Goal: Information Seeking & Learning: Learn about a topic

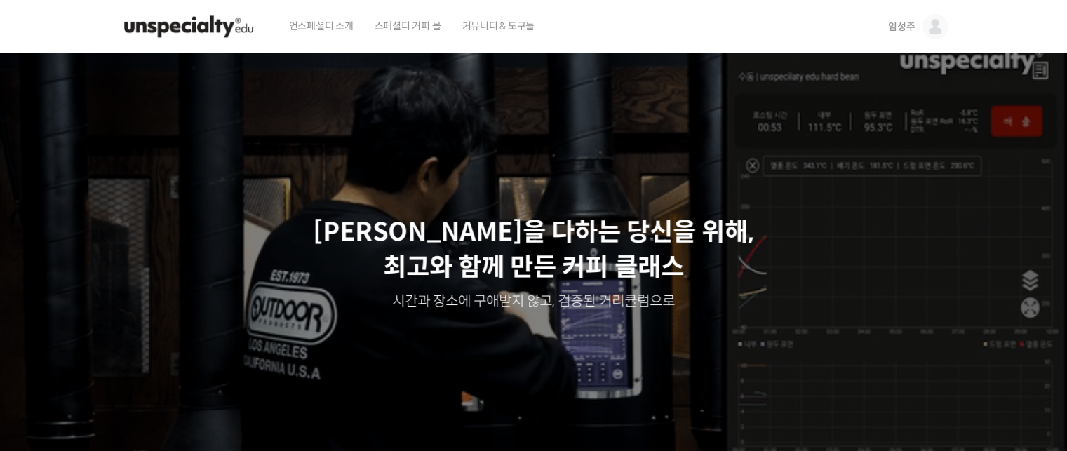
click at [906, 25] on span "임성주" at bounding box center [901, 26] width 27 height 13
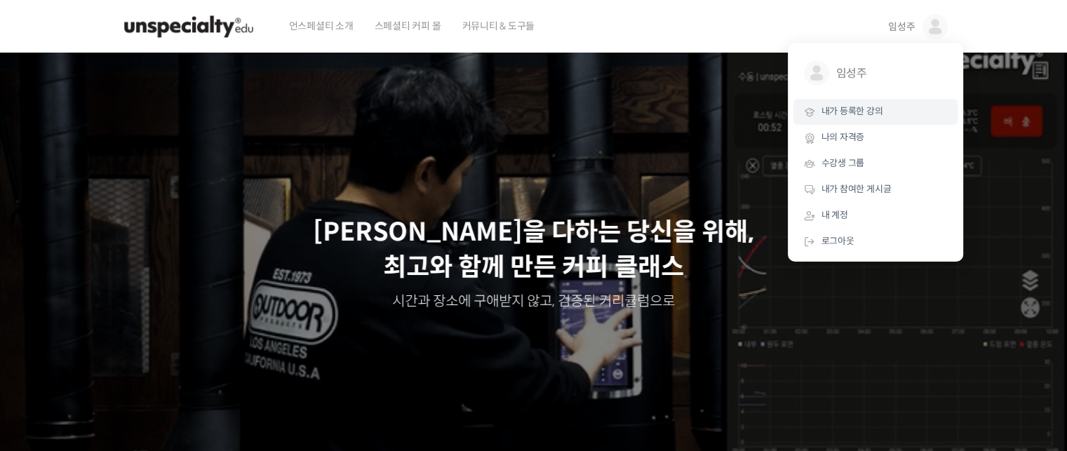
click at [862, 109] on span "내가 등록한 강의" at bounding box center [852, 111] width 62 height 12
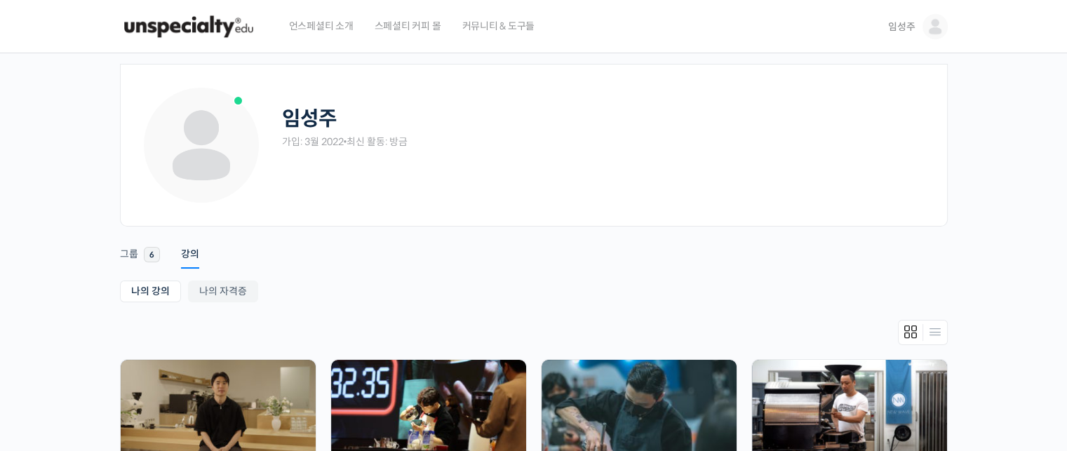
click at [214, 27] on img at bounding box center [188, 27] width 137 height 42
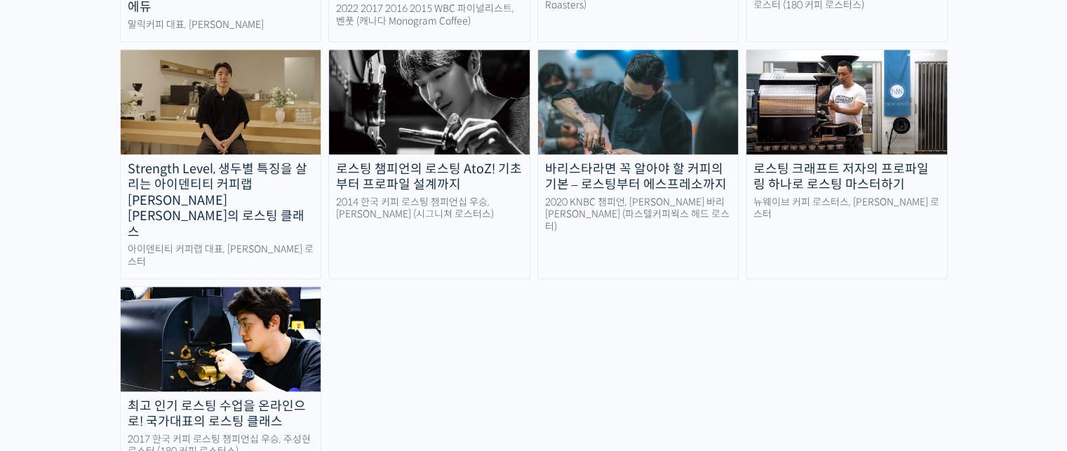
scroll to position [1473, 0]
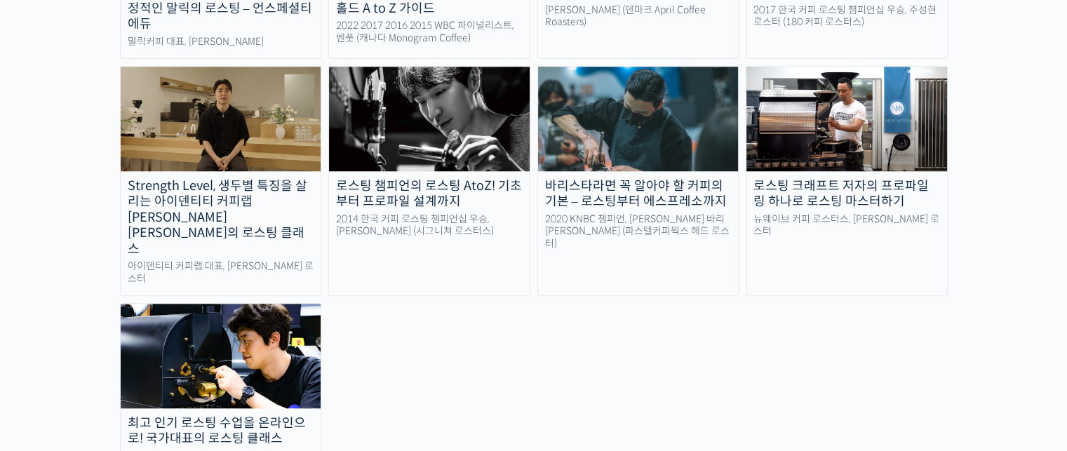
click at [408, 91] on img at bounding box center [429, 119] width 201 height 104
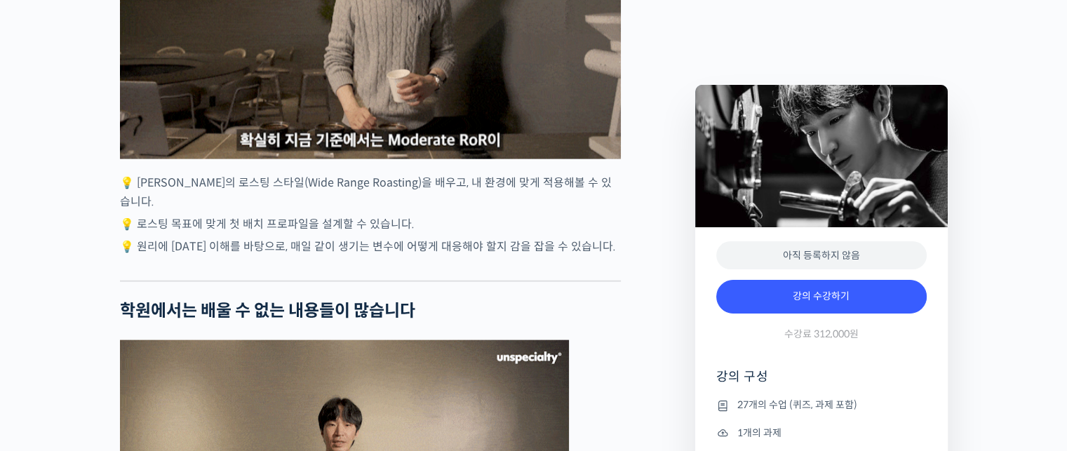
scroll to position [3016, 0]
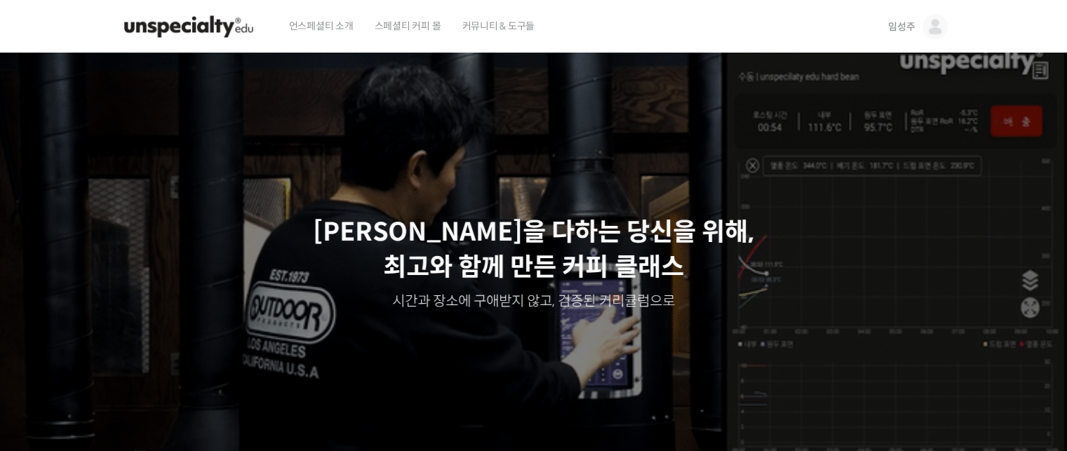
click at [902, 27] on span "임성주" at bounding box center [901, 26] width 27 height 13
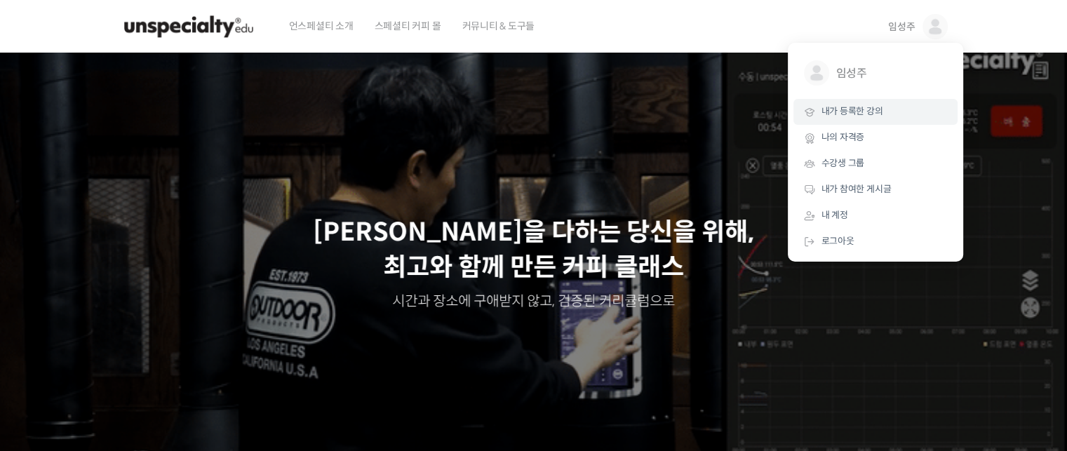
click at [848, 114] on span "내가 등록한 강의" at bounding box center [852, 111] width 62 height 12
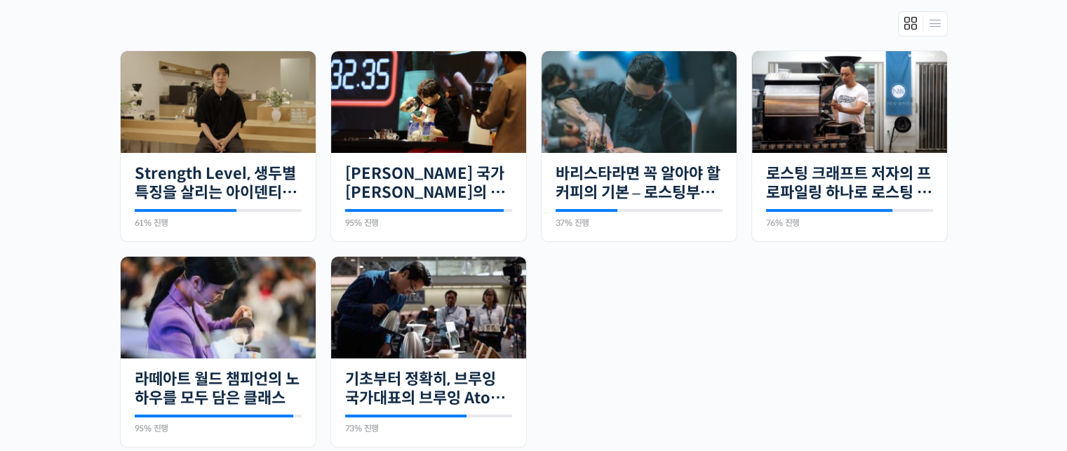
scroll to position [351, 0]
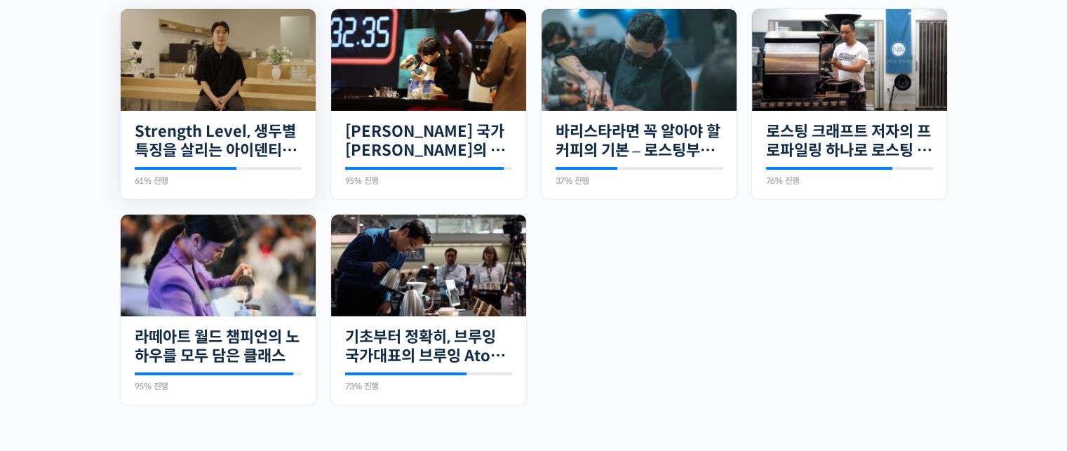
click at [212, 58] on img at bounding box center [218, 60] width 195 height 102
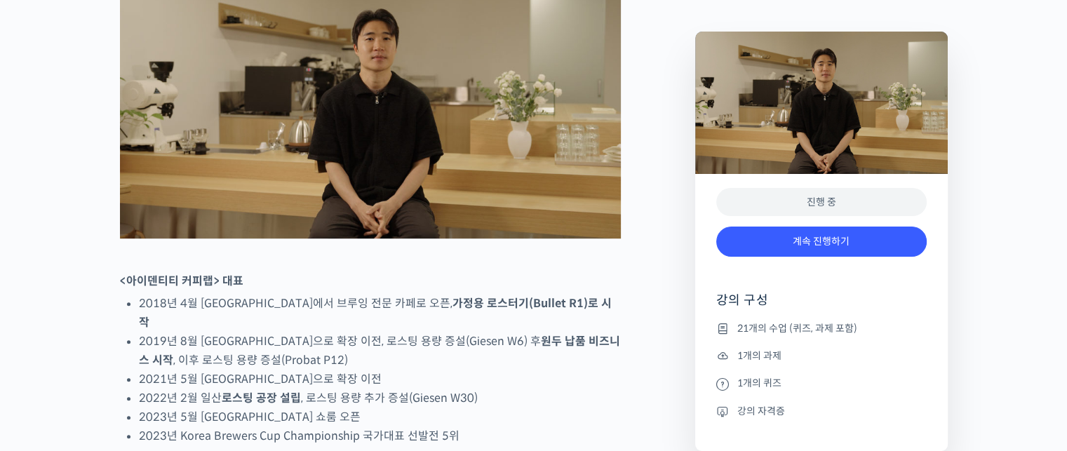
scroll to position [772, 0]
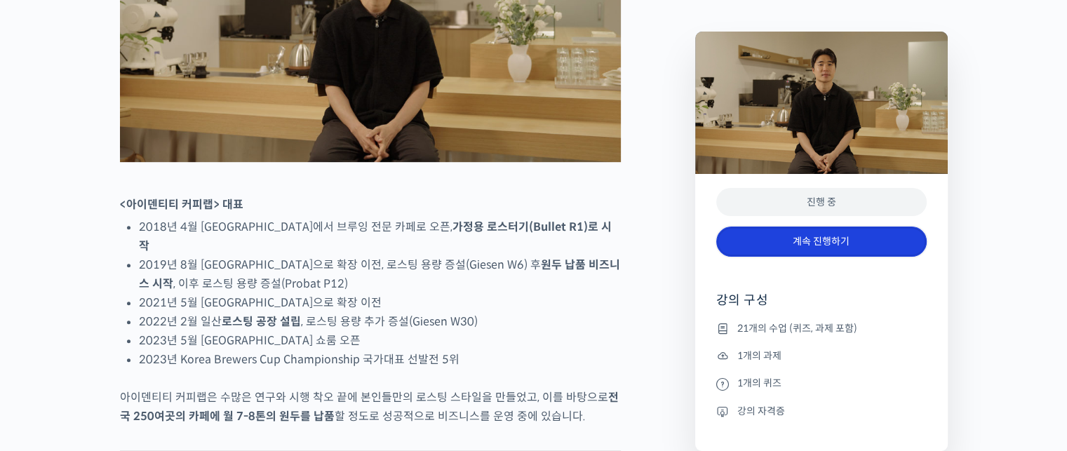
click at [845, 234] on link "계속 진행하기" at bounding box center [821, 242] width 210 height 30
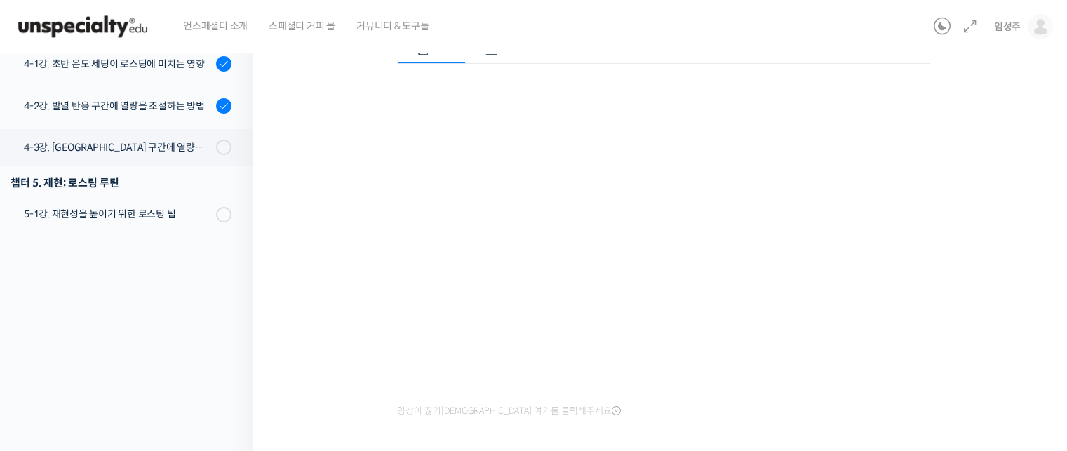
scroll to position [131, 0]
